Goal: Check status: Check status

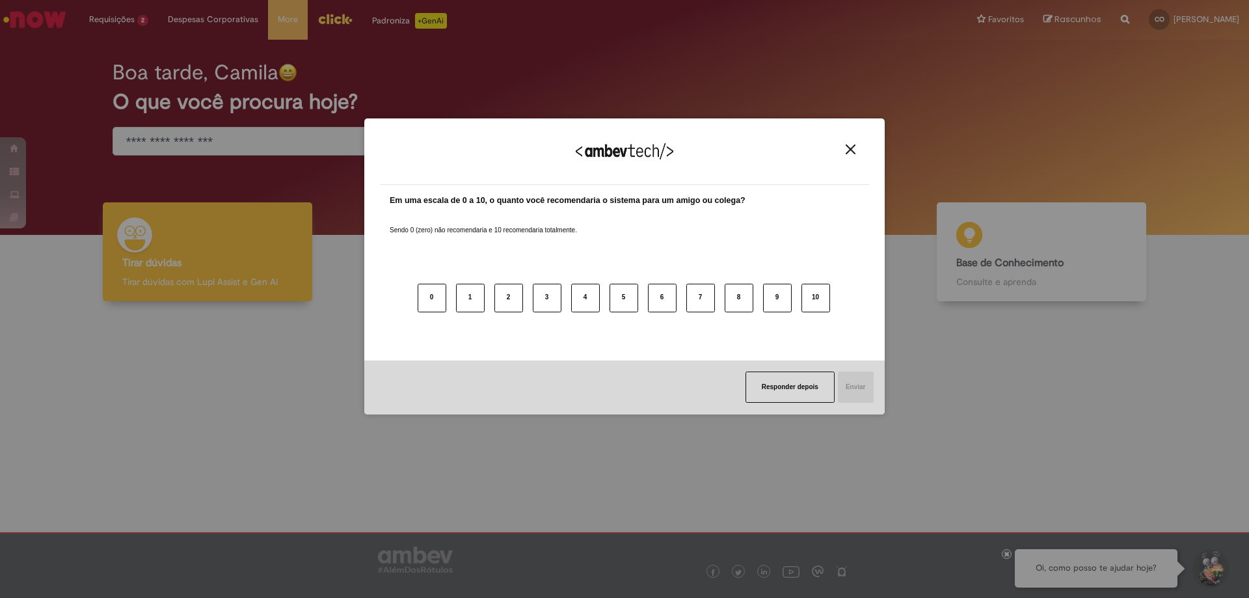
click at [858, 150] on button "Close" at bounding box center [851, 149] width 18 height 11
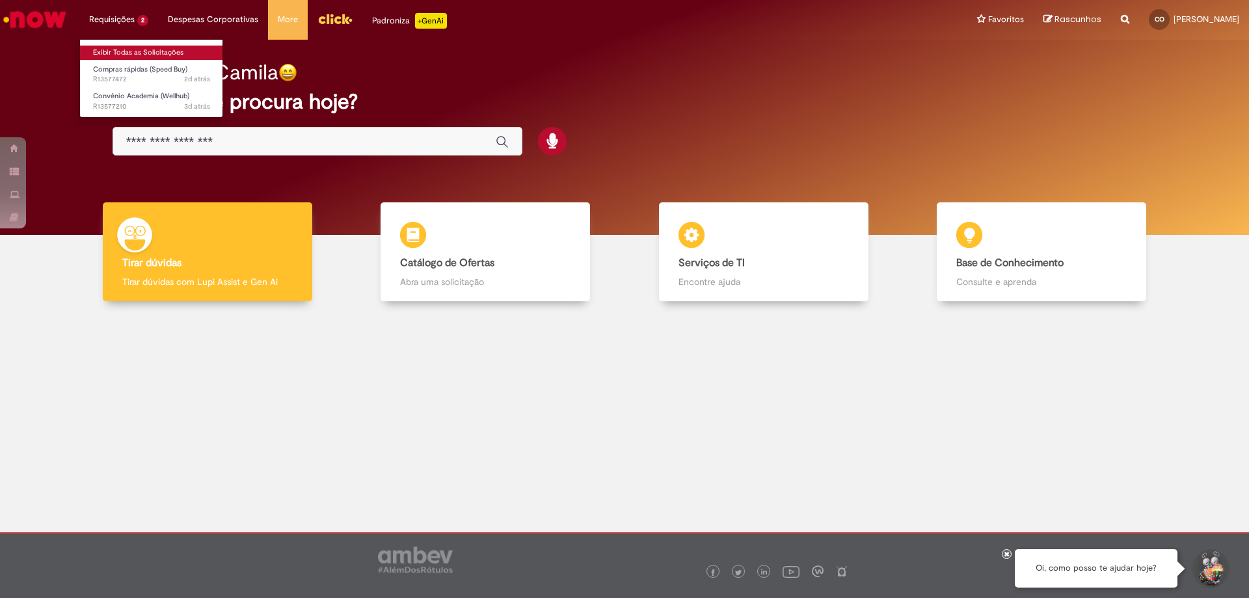
click at [139, 51] on link "Exibir Todas as Solicitações" at bounding box center [151, 53] width 143 height 14
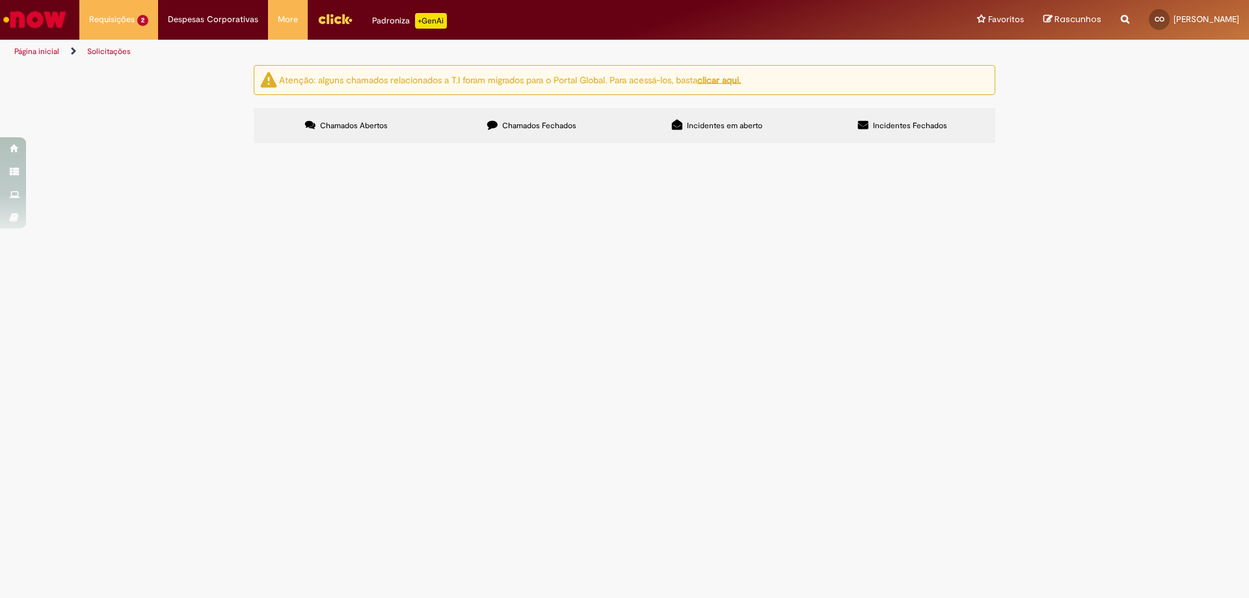
click at [525, 115] on label "Chamados Fechados" at bounding box center [531, 125] width 185 height 35
click at [0, 0] on span "Compras rápidas (Speed Buy)" at bounding box center [0, 0] width 0 height 0
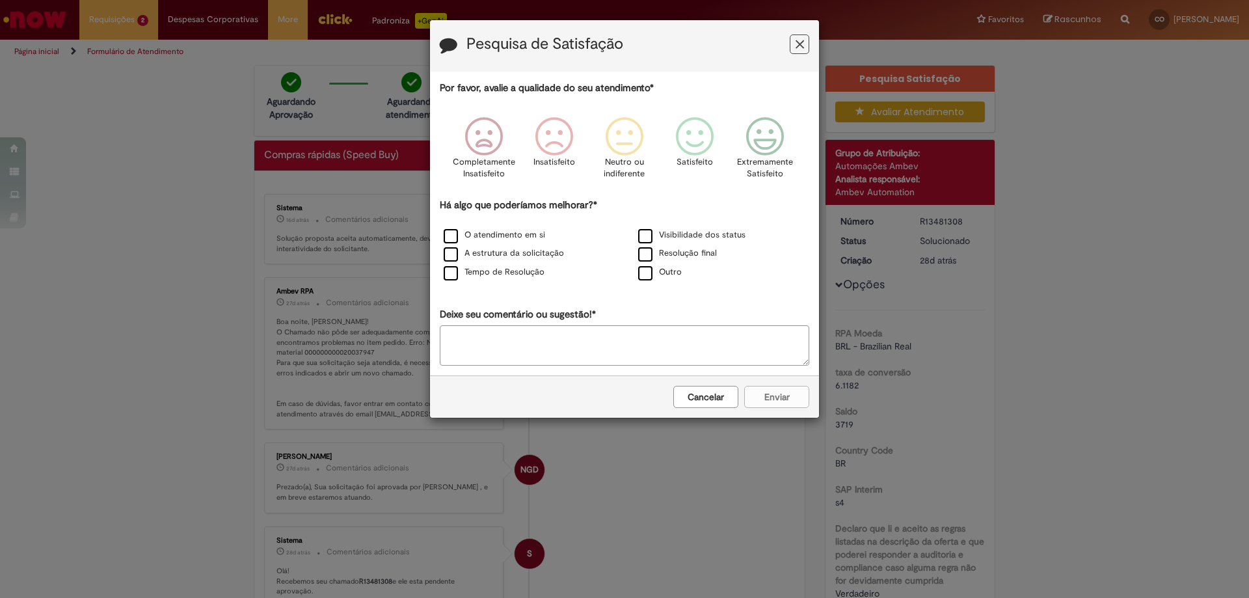
click at [806, 48] on button "Feedback" at bounding box center [800, 44] width 20 height 20
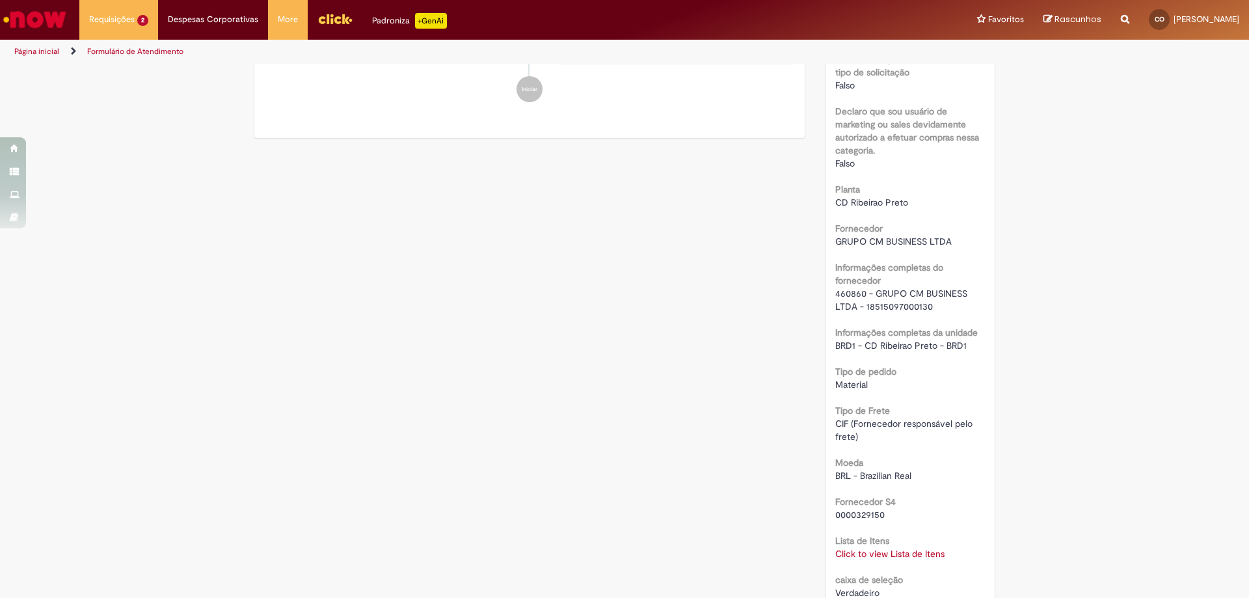
scroll to position [1016, 0]
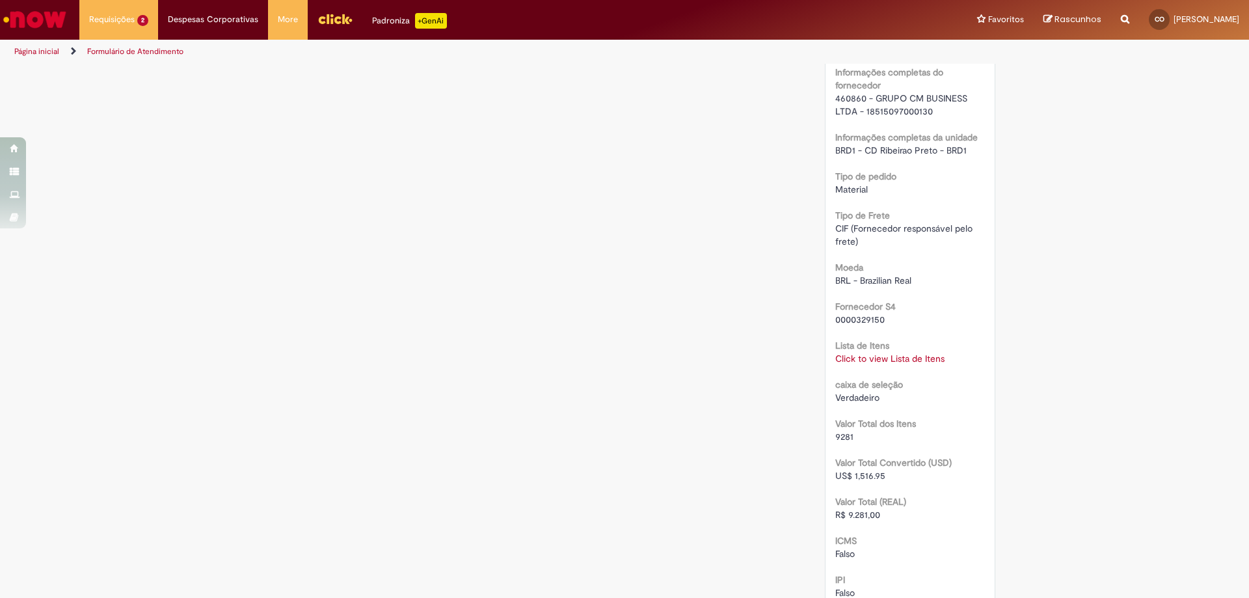
click at [891, 356] on link "Click to view Lista de Itens" at bounding box center [889, 359] width 109 height 12
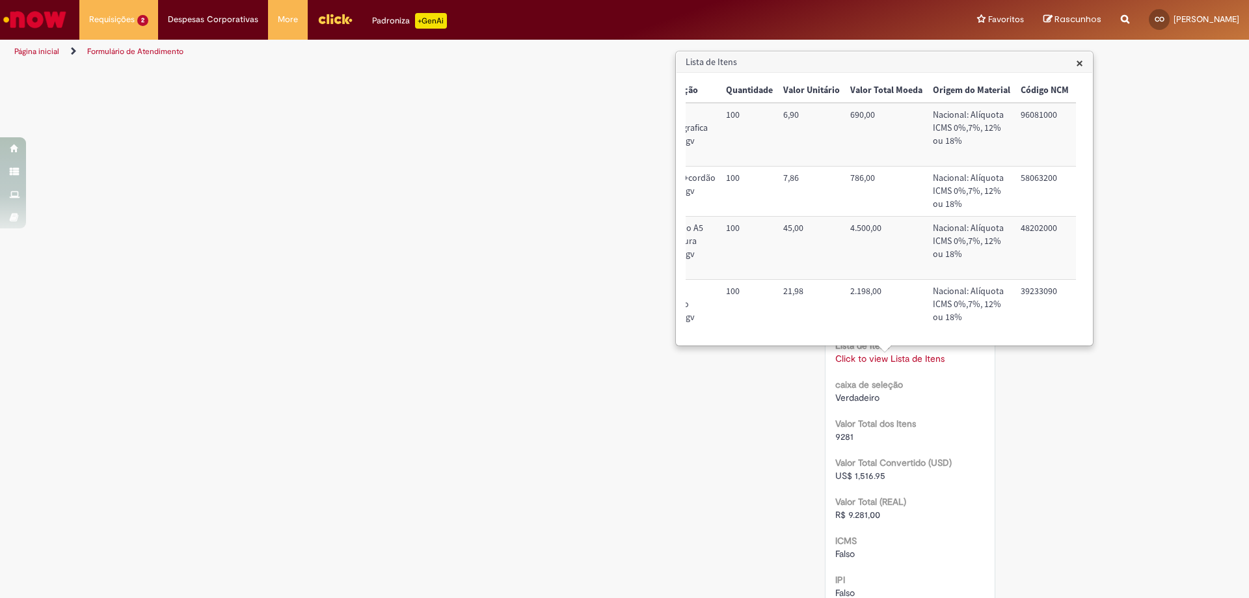
scroll to position [0, 307]
